Goal: Transaction & Acquisition: Purchase product/service

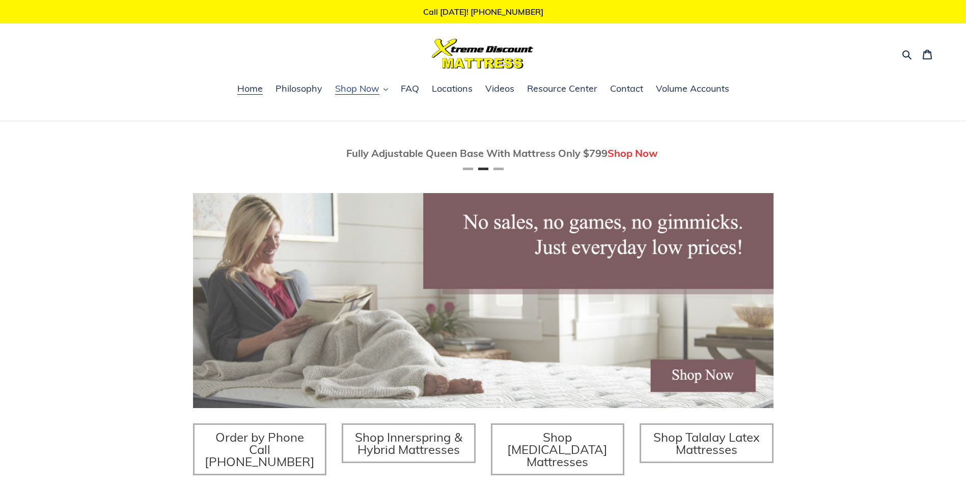
scroll to position [0, 581]
click at [357, 90] on span "Shop Now" at bounding box center [357, 89] width 44 height 12
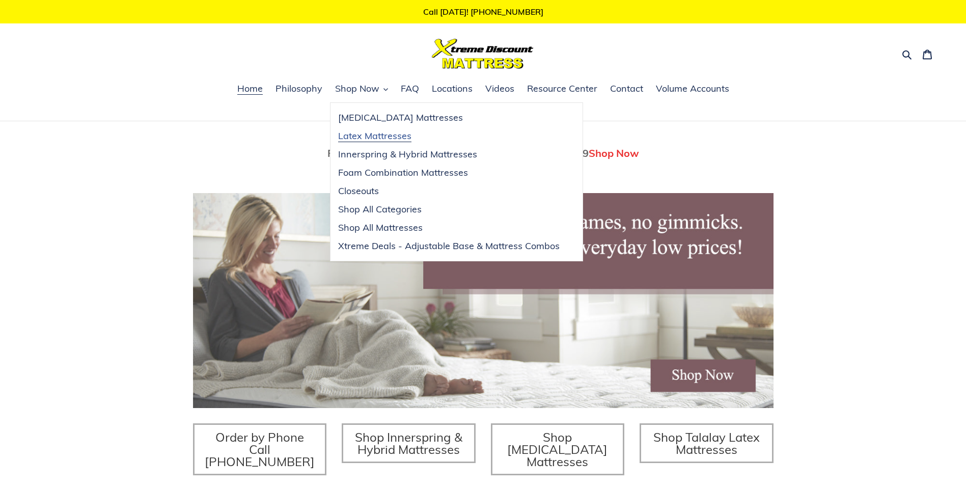
click at [363, 136] on span "Latex Mattresses" at bounding box center [374, 136] width 73 height 12
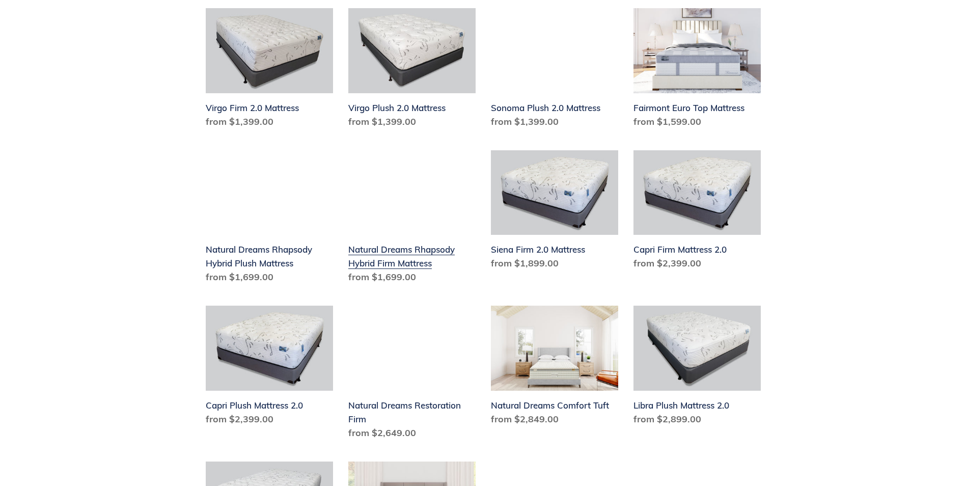
scroll to position [611, 0]
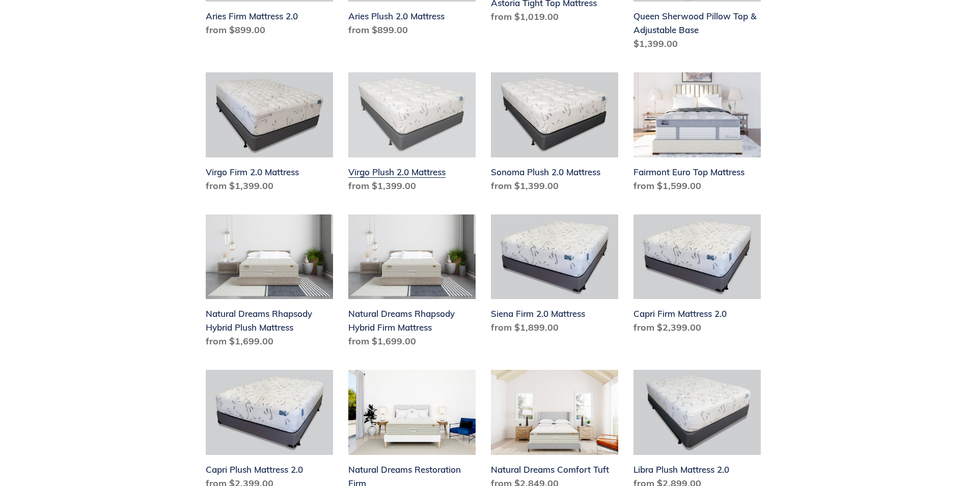
click at [383, 159] on link "Virgo Plush 2.0 Mattress" at bounding box center [411, 134] width 127 height 124
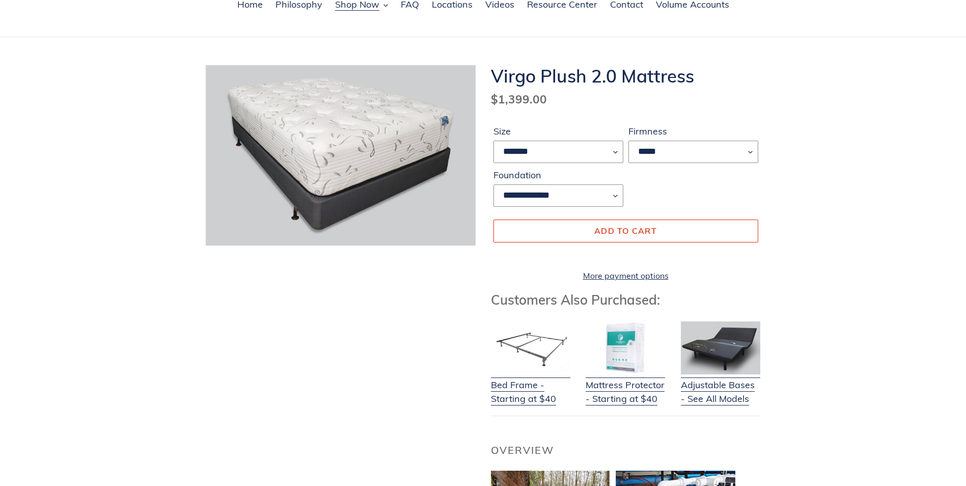
scroll to position [102, 0]
